Goal: Information Seeking & Learning: Understand process/instructions

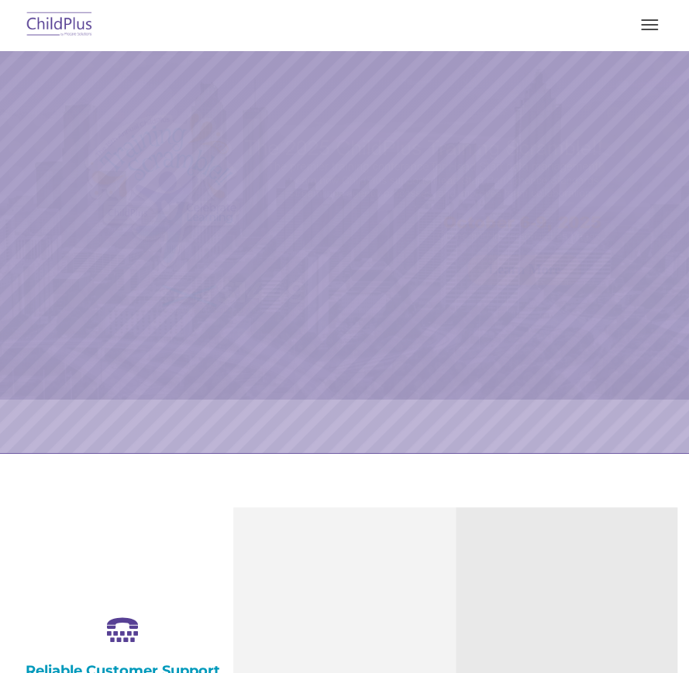
select select "MEDIUM"
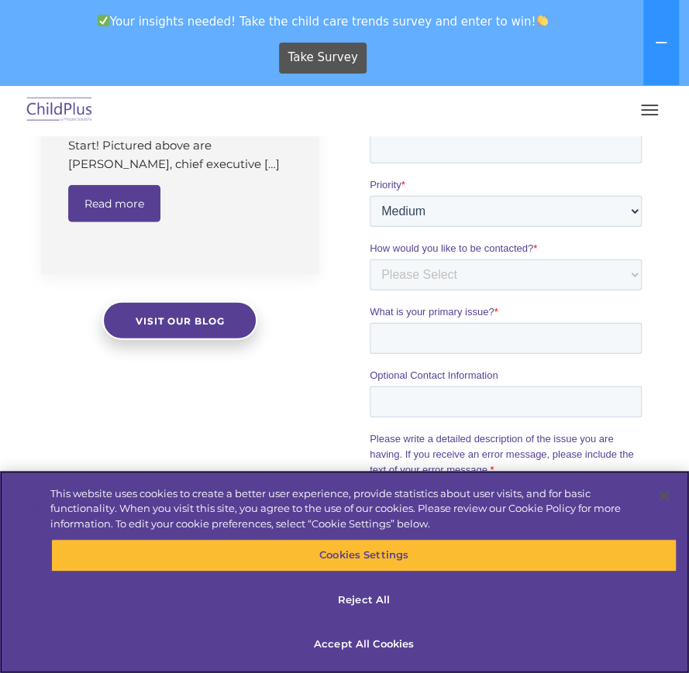
scroll to position [1903, 0]
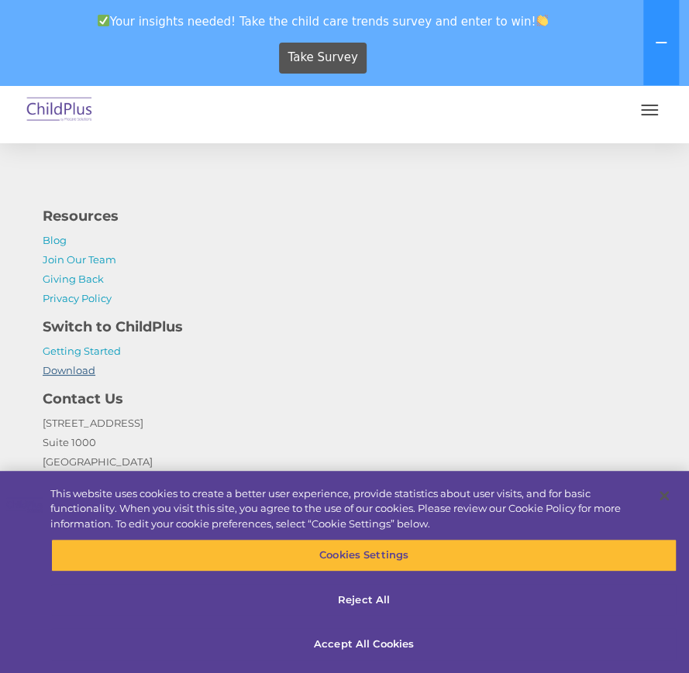
click at [54, 367] on link "Download" at bounding box center [69, 370] width 53 height 12
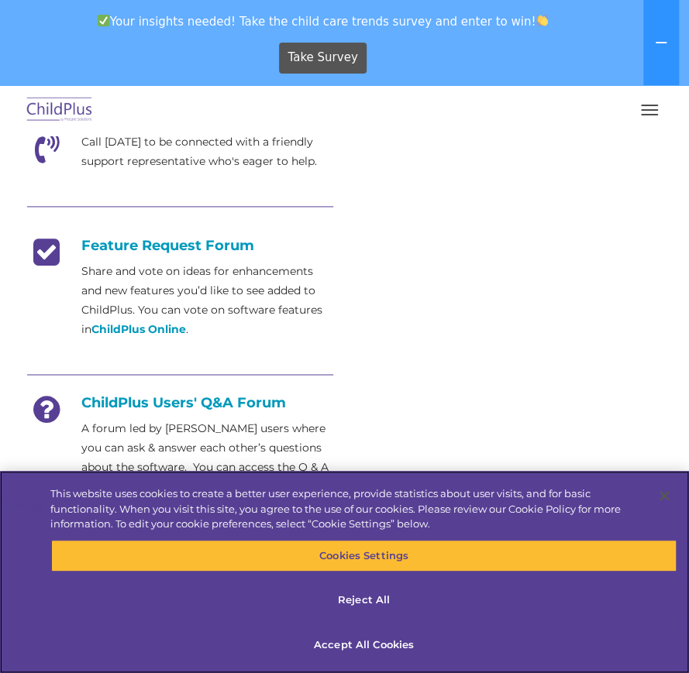
scroll to position [1242, 0]
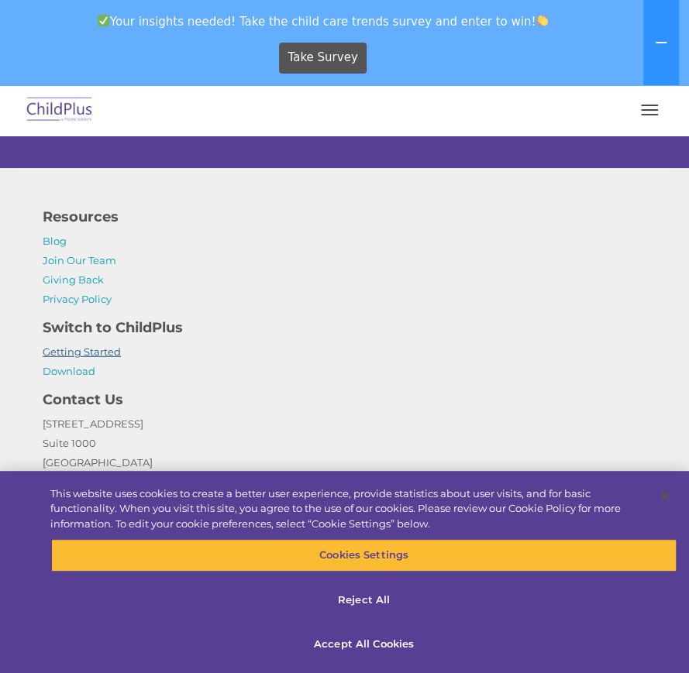
click at [101, 353] on link "Getting Started" at bounding box center [82, 352] width 78 height 12
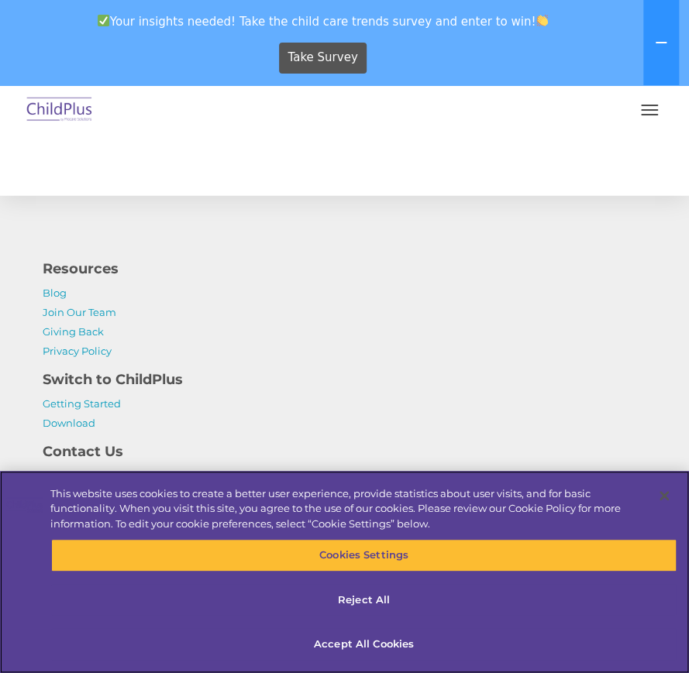
scroll to position [3013, 0]
